Goal: Find specific page/section: Find specific page/section

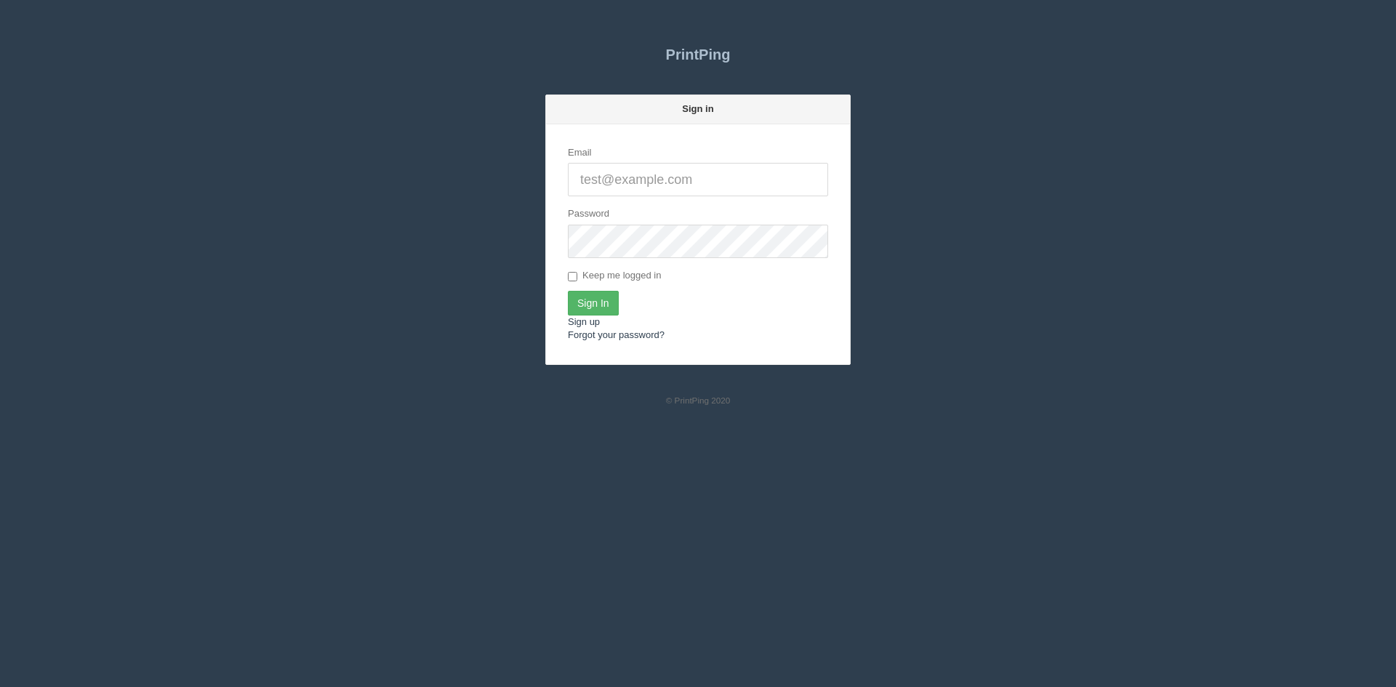
type input "[PERSON_NAME][EMAIL_ADDRESS][DOMAIN_NAME]"
click at [606, 309] on input "Sign In" at bounding box center [593, 303] width 51 height 25
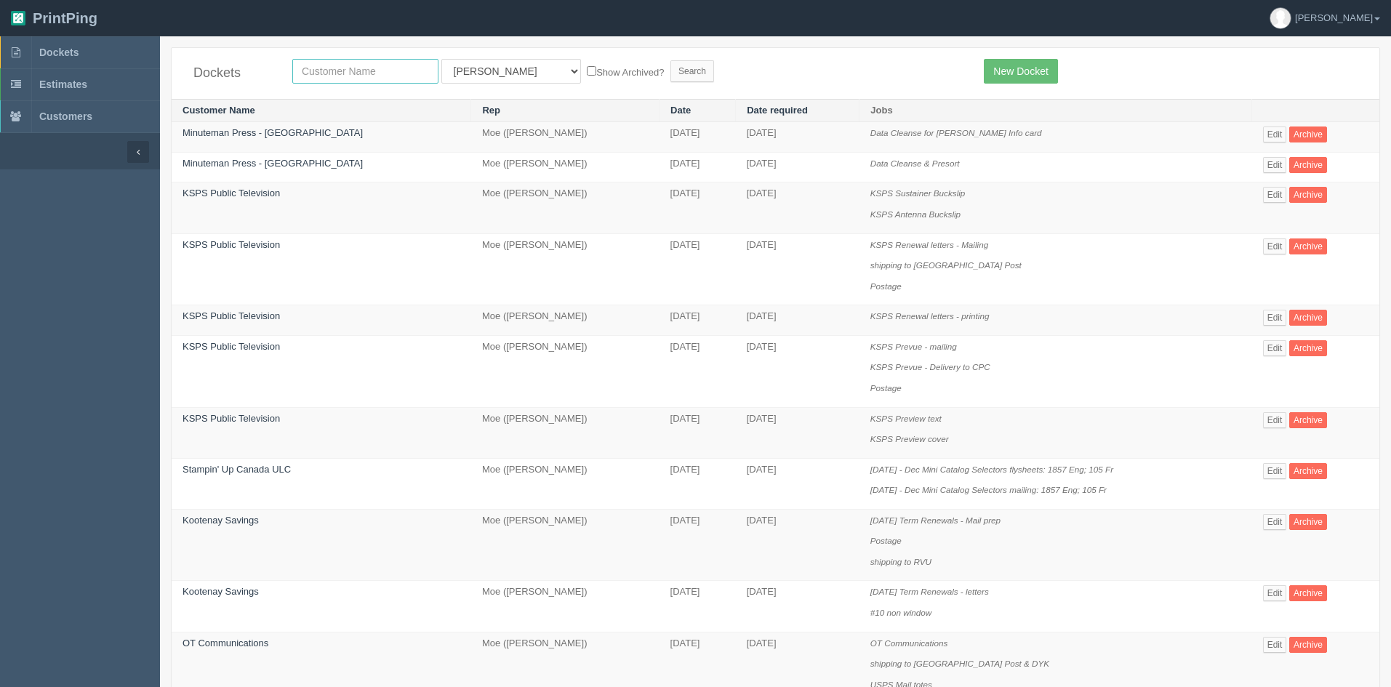
click at [390, 71] on input "text" at bounding box center [365, 71] width 146 height 25
type input "trip mer"
click at [492, 72] on select "All Users [PERSON_NAME] Test 1 [PERSON_NAME] [PERSON_NAME] [PERSON_NAME] France…" at bounding box center [511, 71] width 140 height 25
select select
click at [441, 59] on select "All Users [PERSON_NAME] Test 1 [PERSON_NAME] [PERSON_NAME] [PERSON_NAME] France…" at bounding box center [511, 71] width 140 height 25
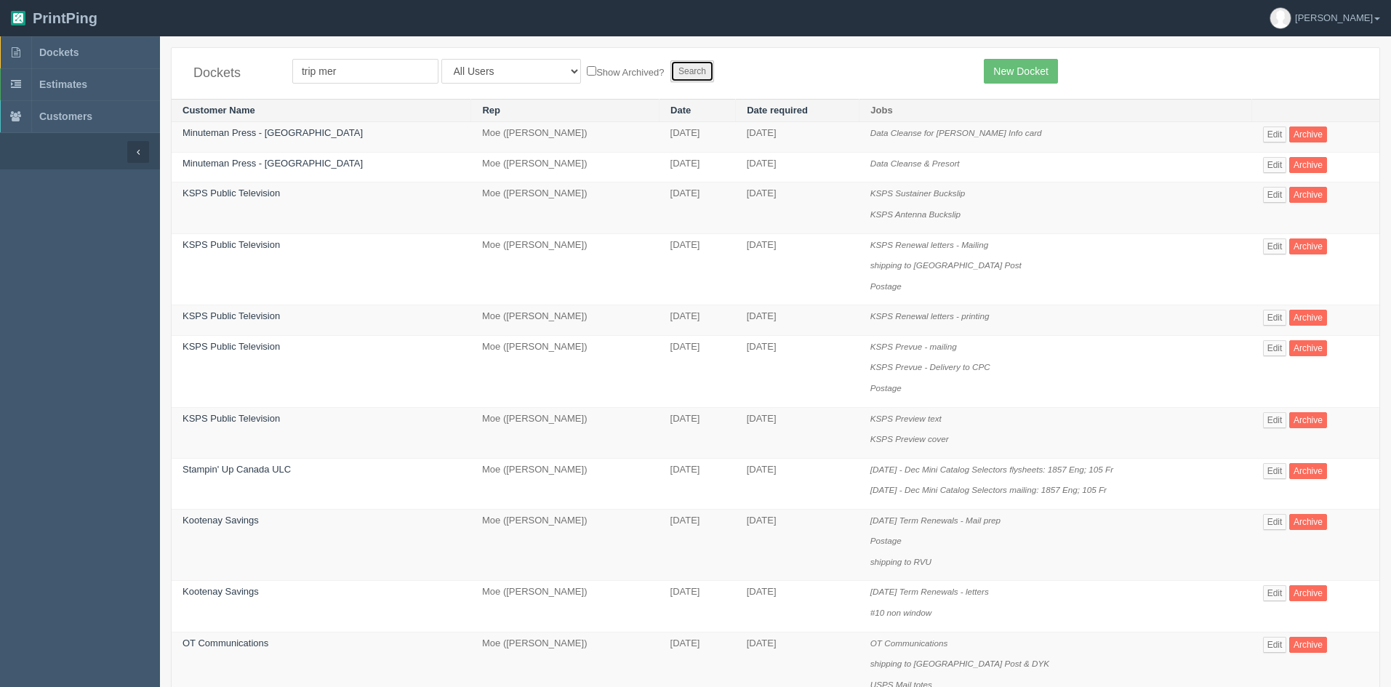
click at [670, 63] on input "Search" at bounding box center [692, 71] width 44 height 22
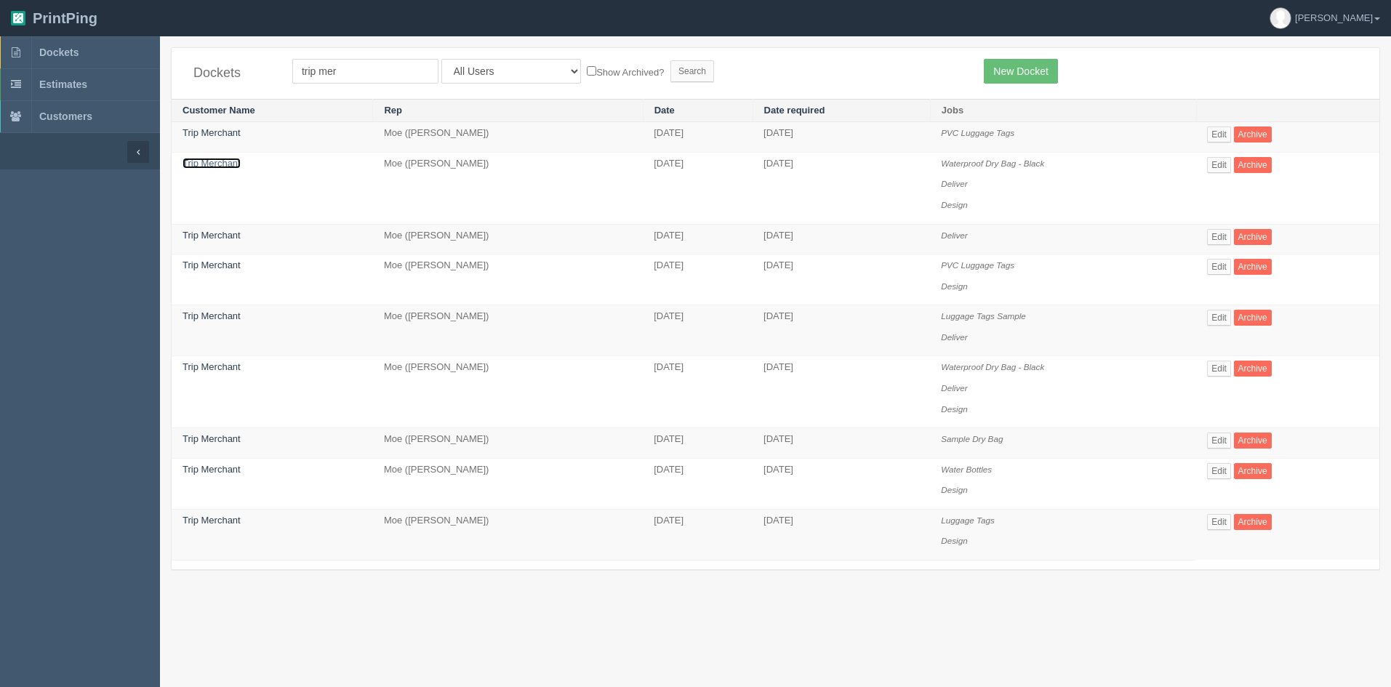
click at [212, 168] on link "Trip Merchant" at bounding box center [212, 163] width 58 height 11
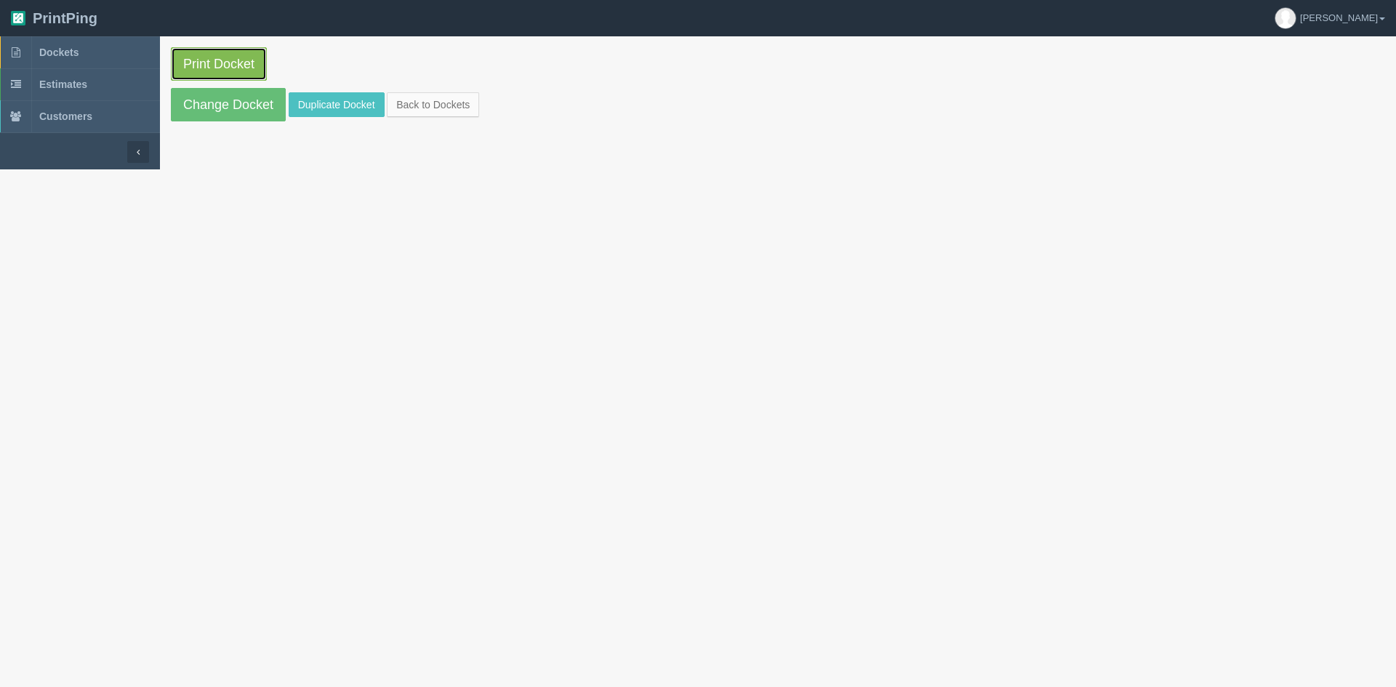
click at [238, 75] on link "Print Docket" at bounding box center [219, 63] width 96 height 33
